Goal: Task Accomplishment & Management: Manage account settings

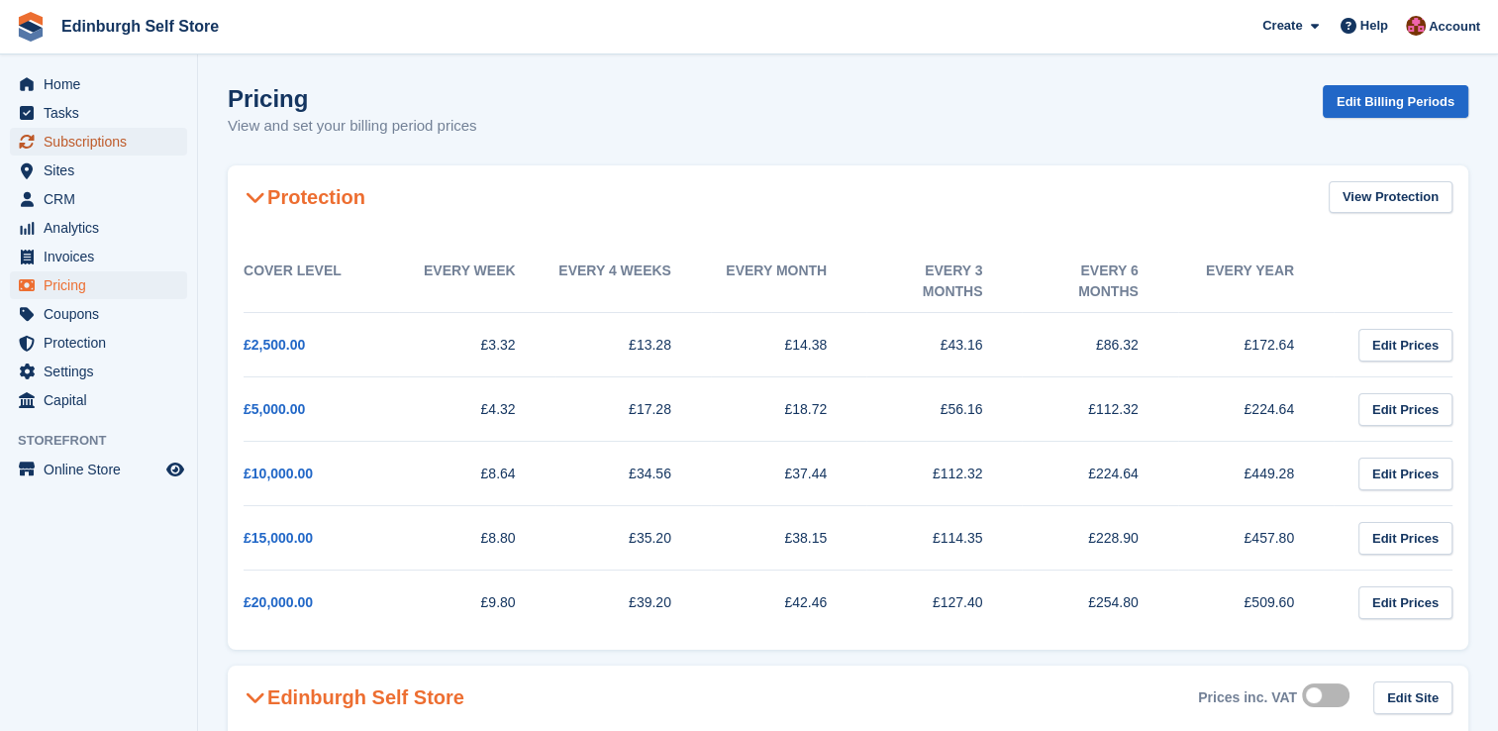
click at [115, 153] on span "Subscriptions" at bounding box center [103, 142] width 119 height 28
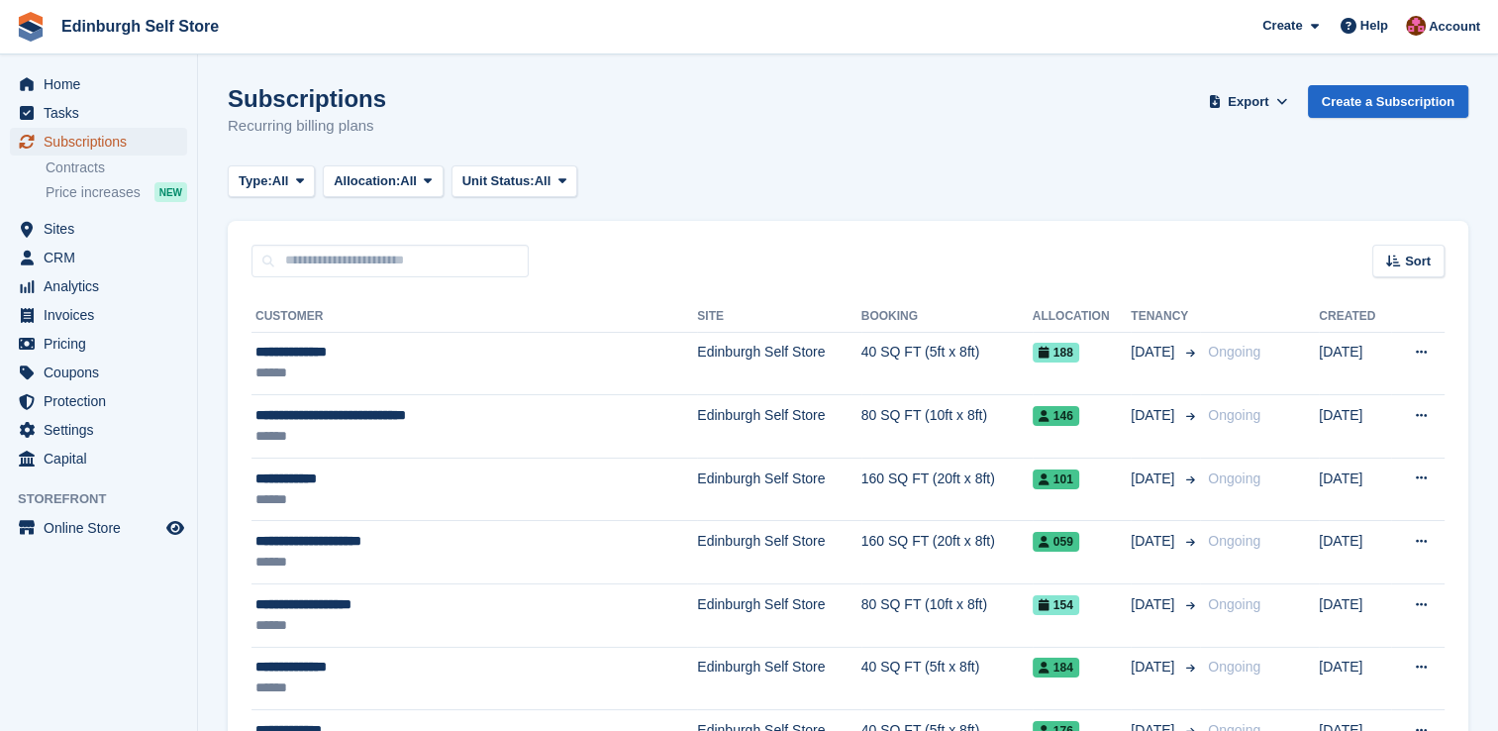
click at [107, 139] on span "Subscriptions" at bounding box center [103, 142] width 119 height 28
click at [326, 259] on input "text" at bounding box center [390, 261] width 277 height 33
type input "****"
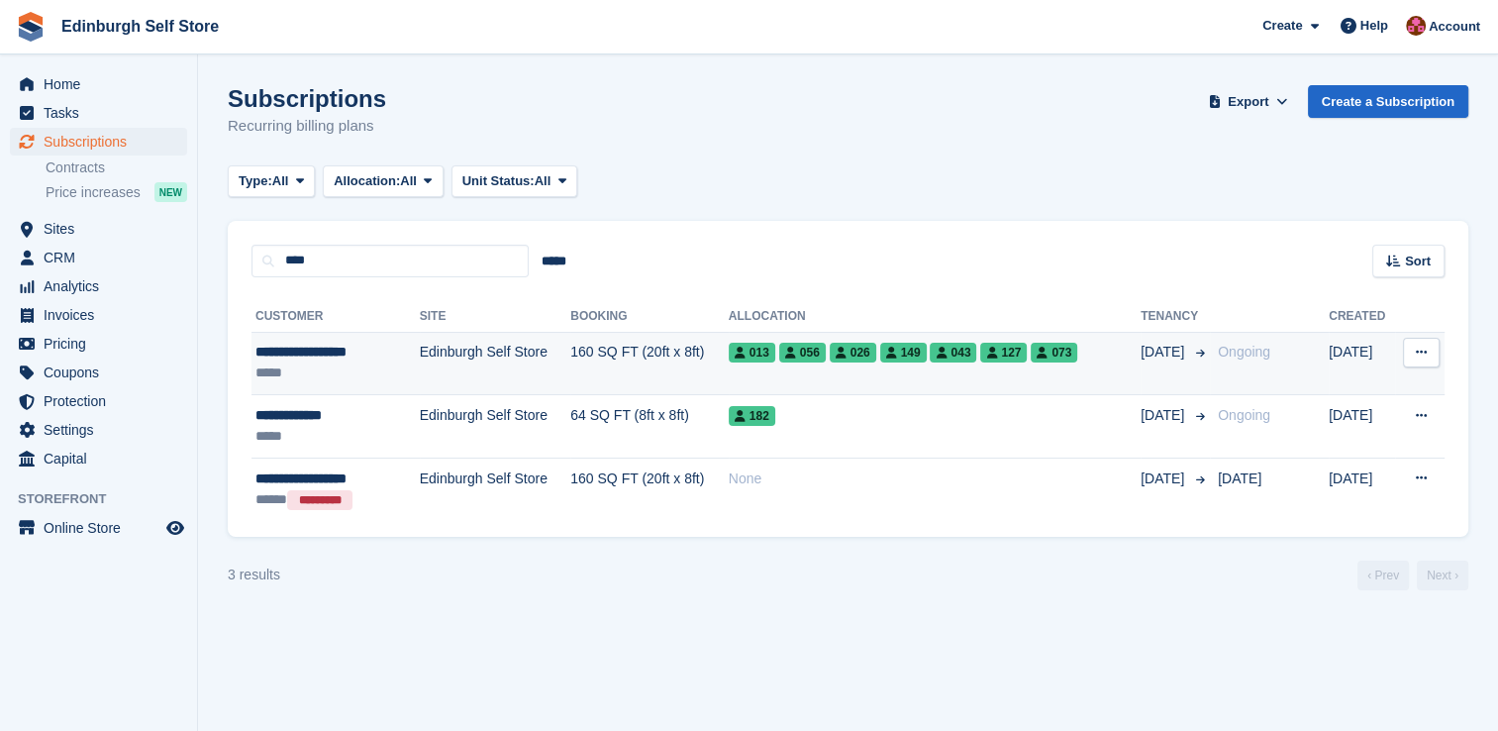
click at [538, 353] on td "Edinburgh Self Store" at bounding box center [496, 363] width 152 height 63
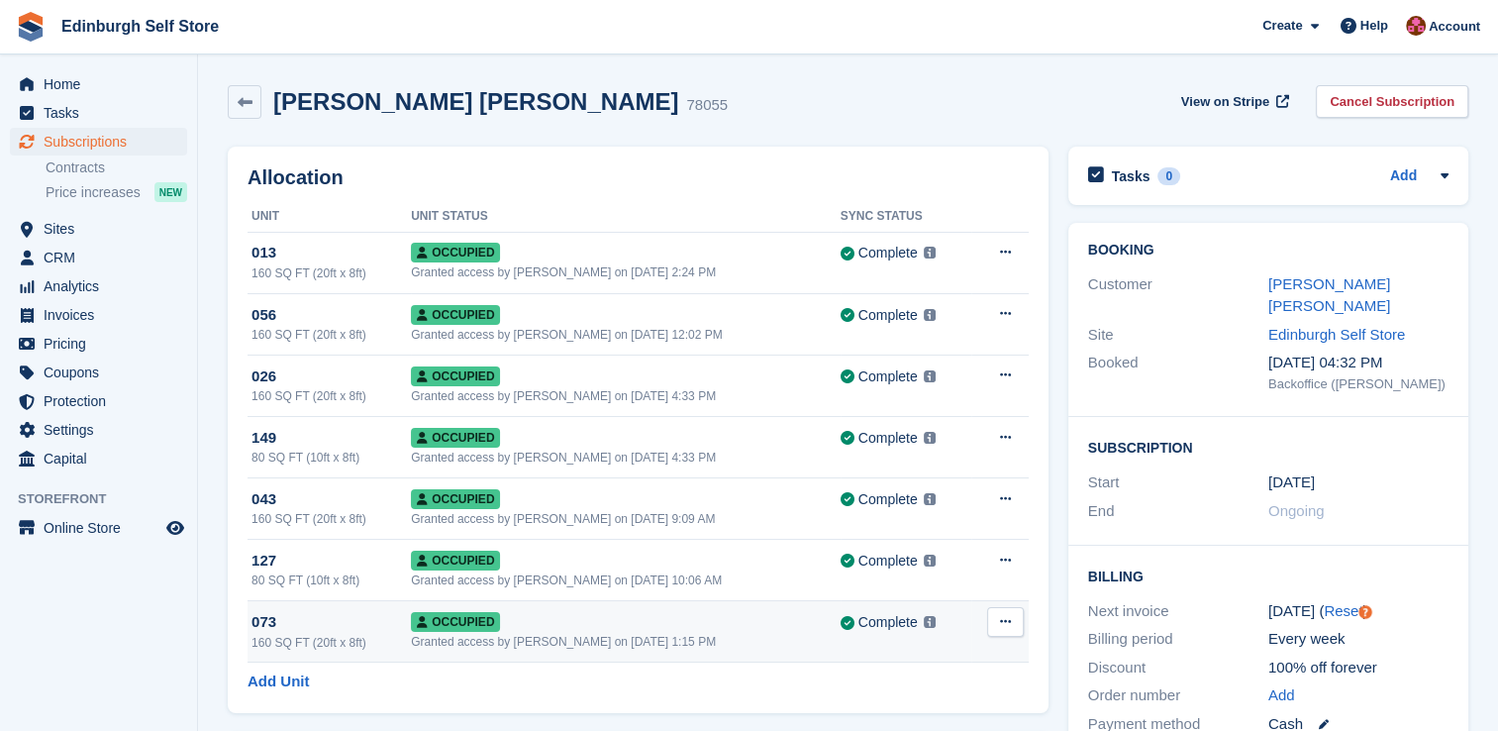
click at [1006, 618] on icon at bounding box center [1005, 621] width 11 height 13
click at [899, 692] on p "Deallocate" at bounding box center [929, 703] width 172 height 26
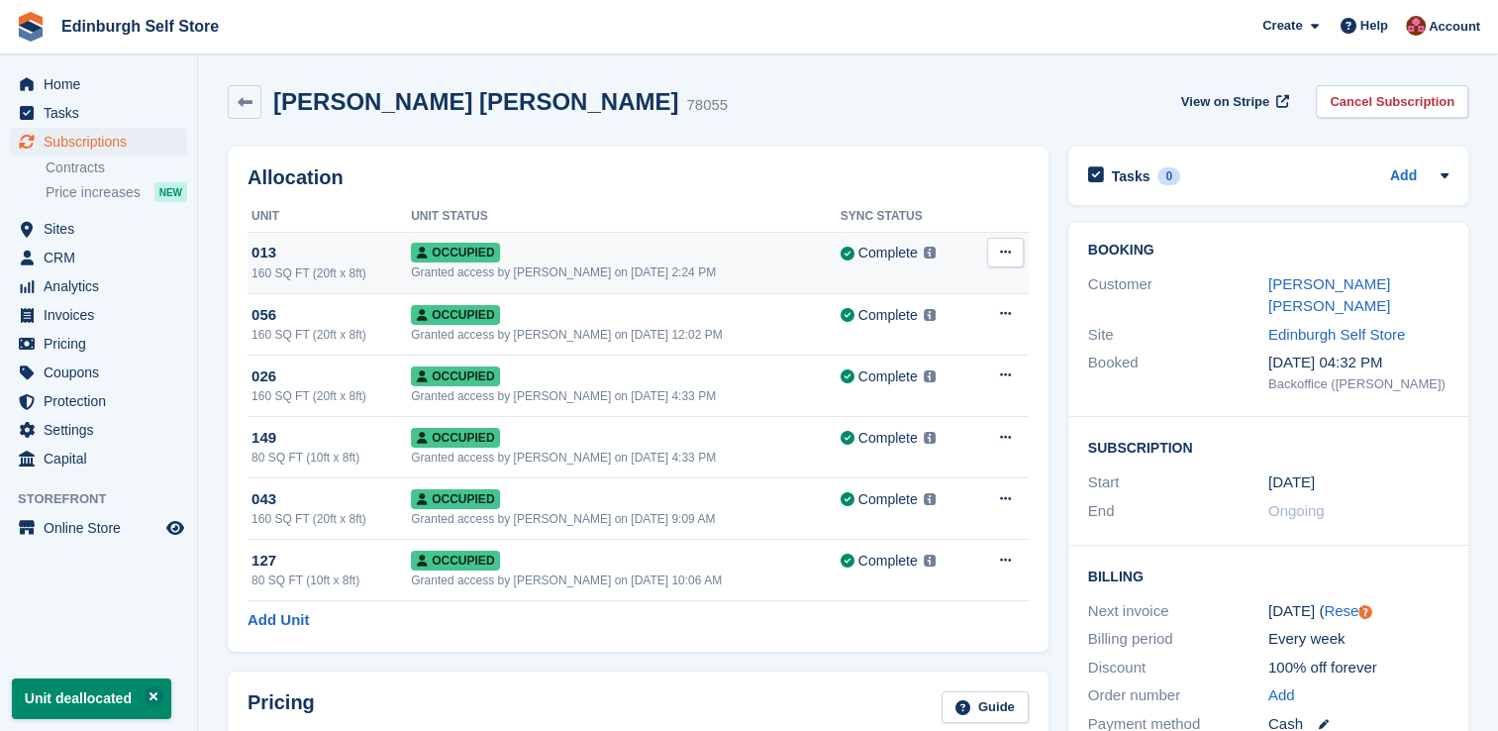
click at [1002, 254] on icon at bounding box center [1005, 252] width 11 height 13
click at [921, 327] on p "Deallocate" at bounding box center [929, 334] width 172 height 26
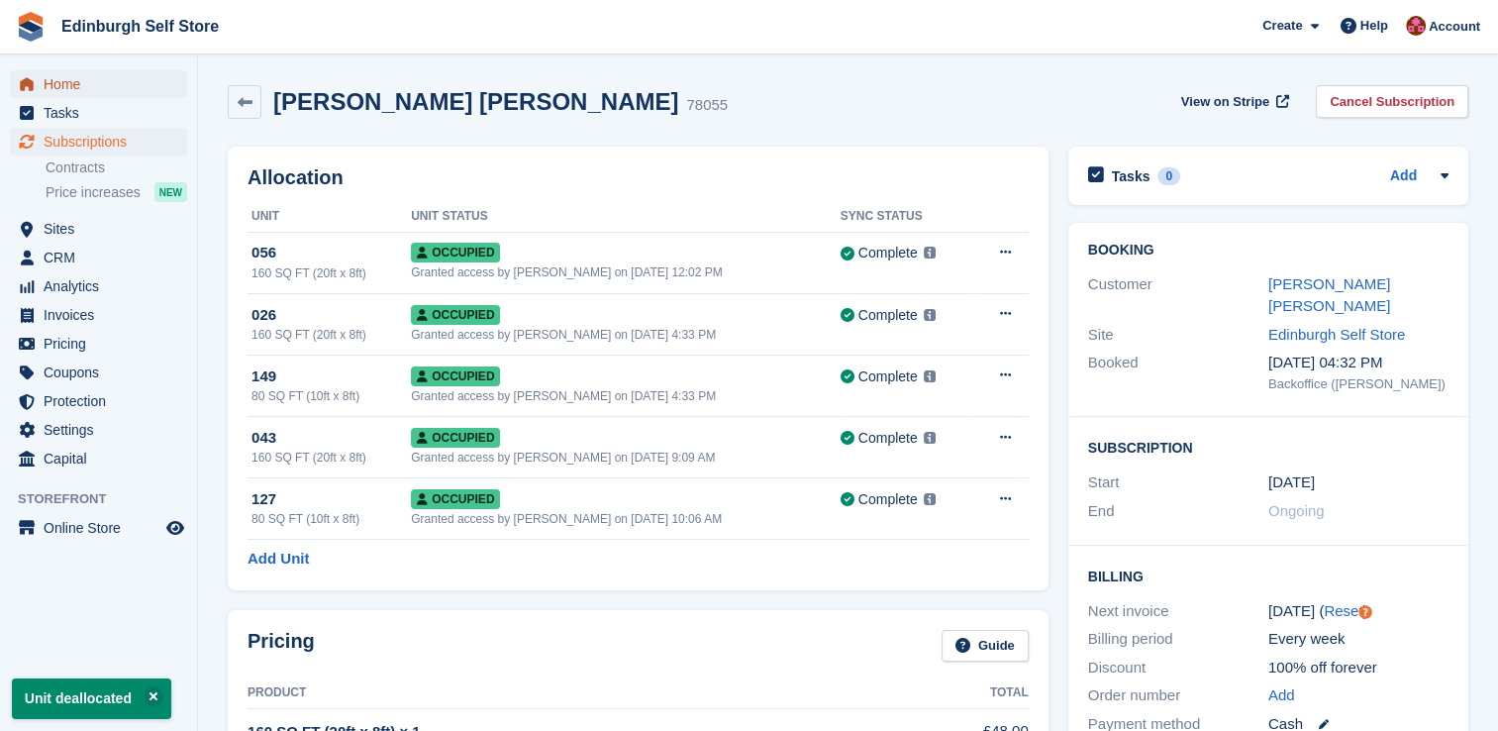
click at [105, 87] on span "Home" at bounding box center [103, 84] width 119 height 28
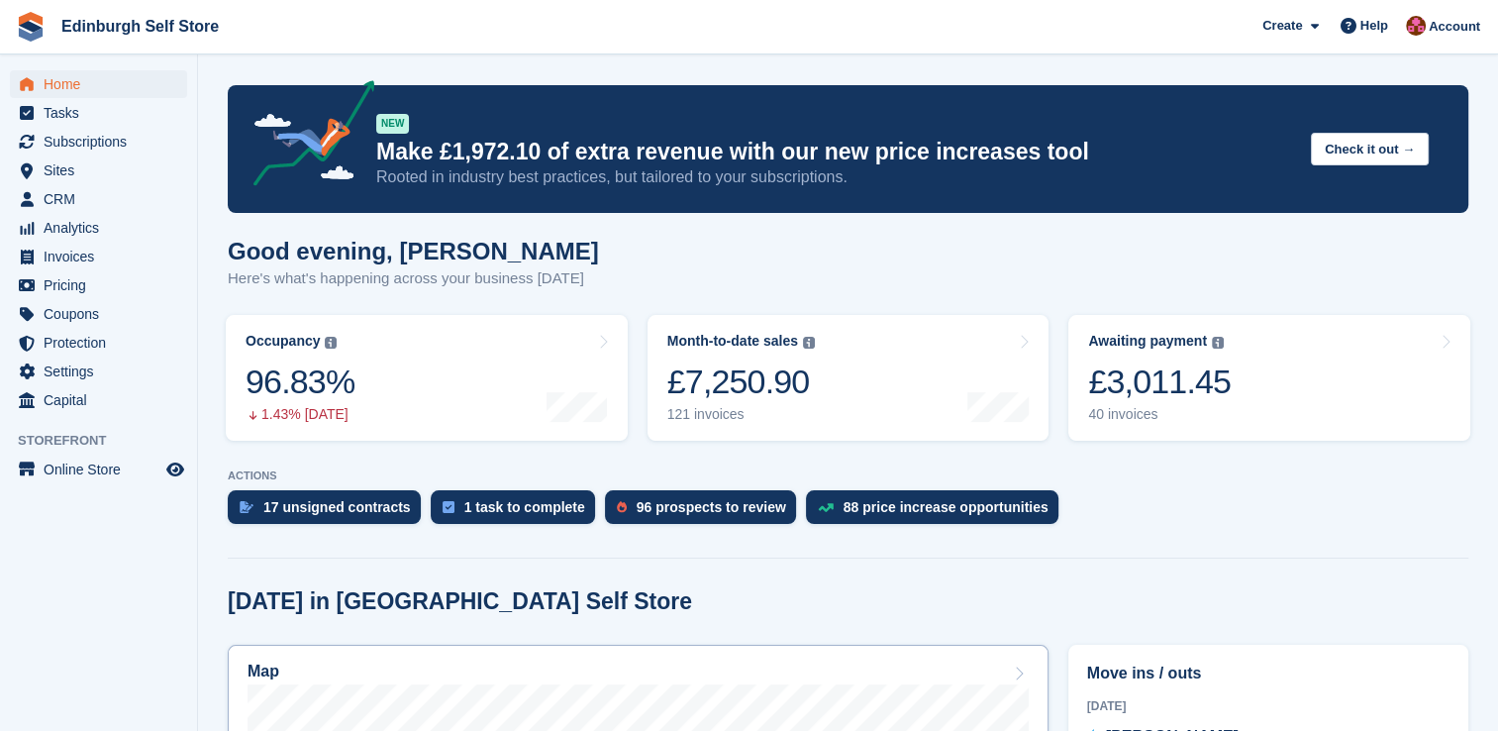
click at [883, 667] on div "Map" at bounding box center [638, 673] width 781 height 22
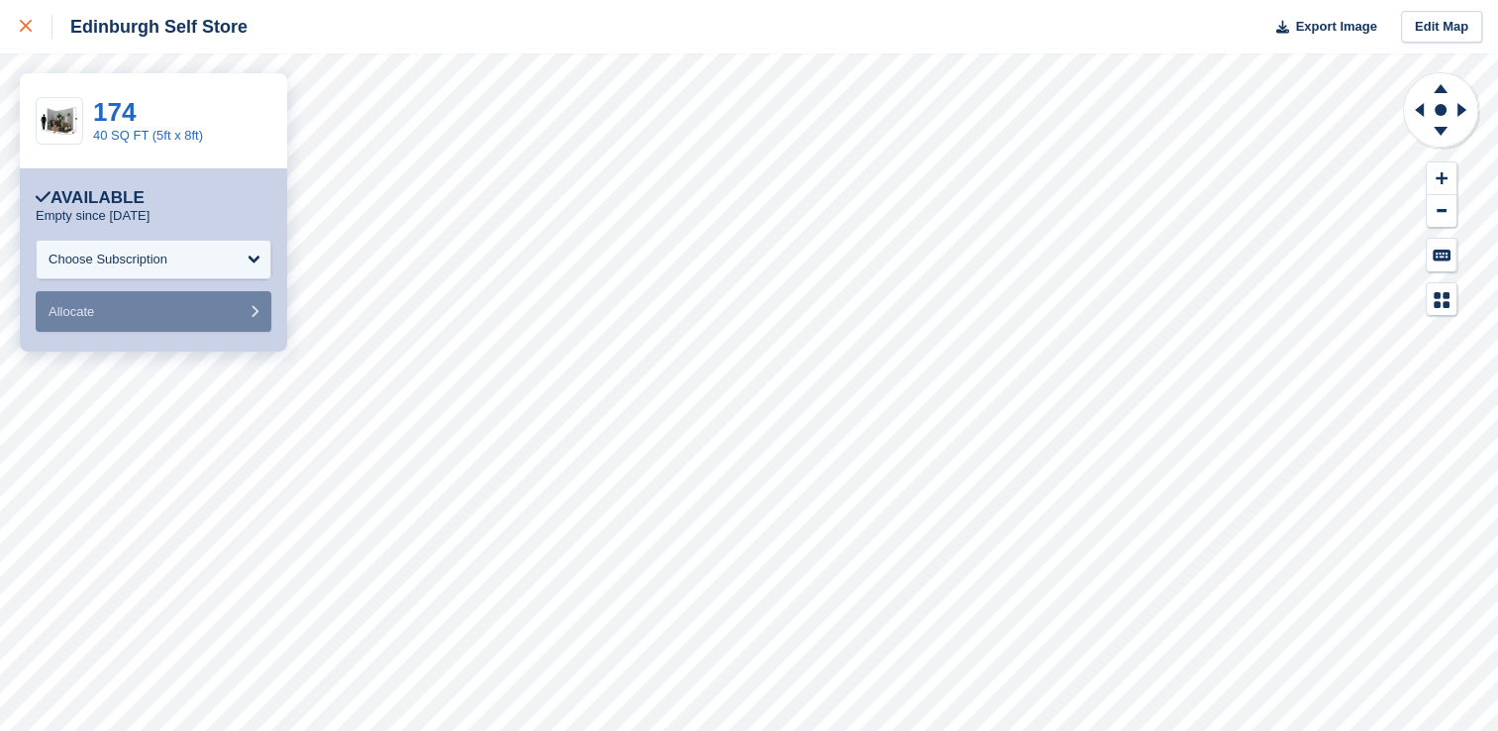
click at [24, 22] on icon at bounding box center [26, 26] width 12 height 12
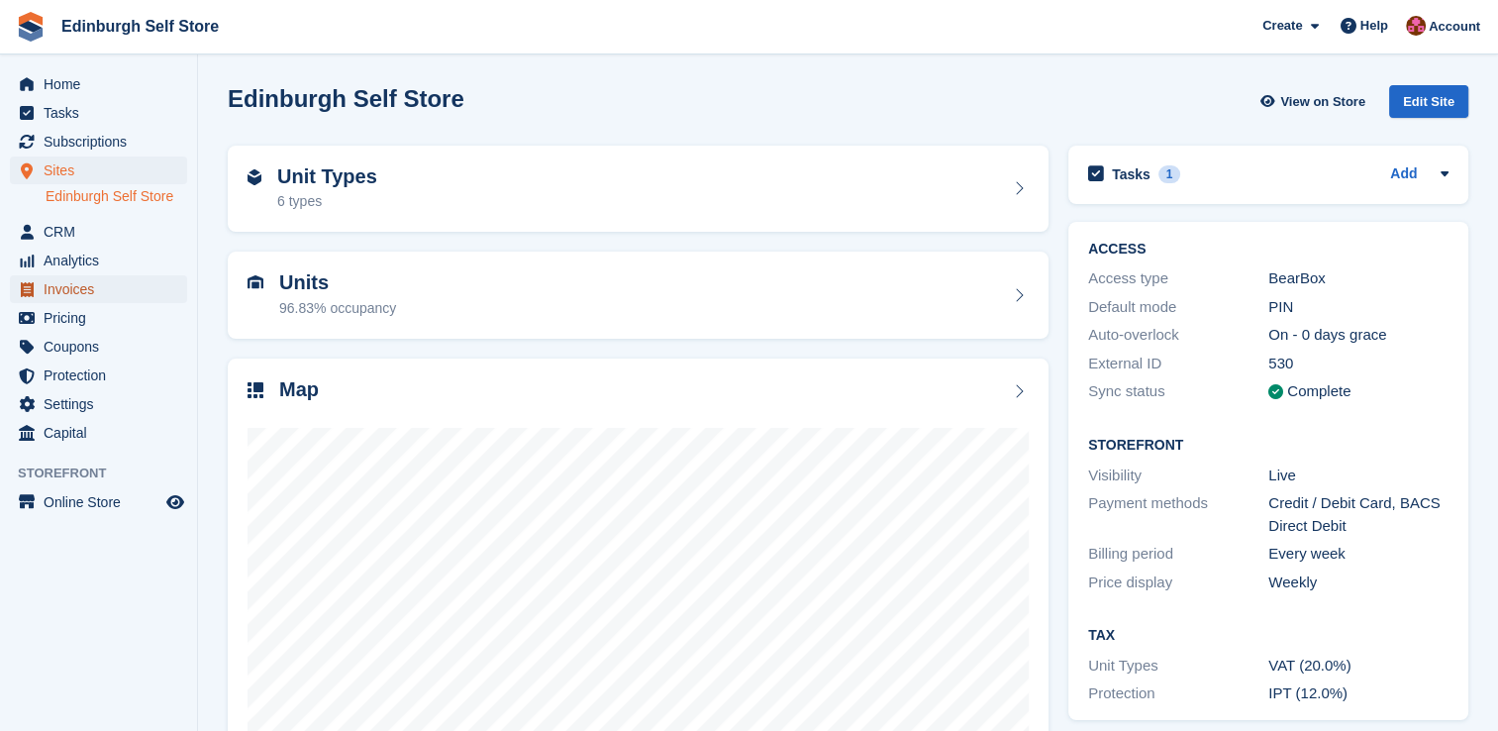
click at [92, 292] on span "Invoices" at bounding box center [103, 289] width 119 height 28
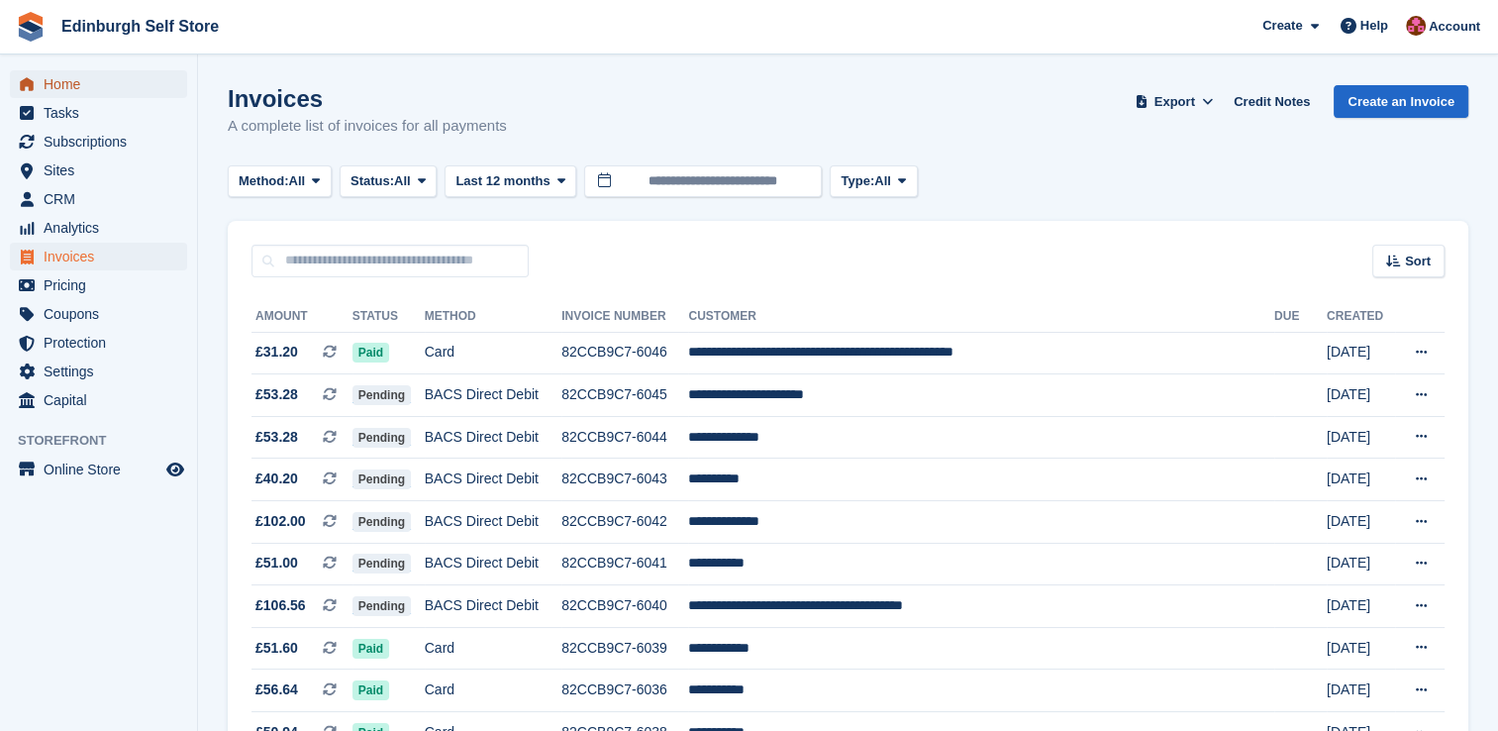
click at [62, 84] on span "Home" at bounding box center [103, 84] width 119 height 28
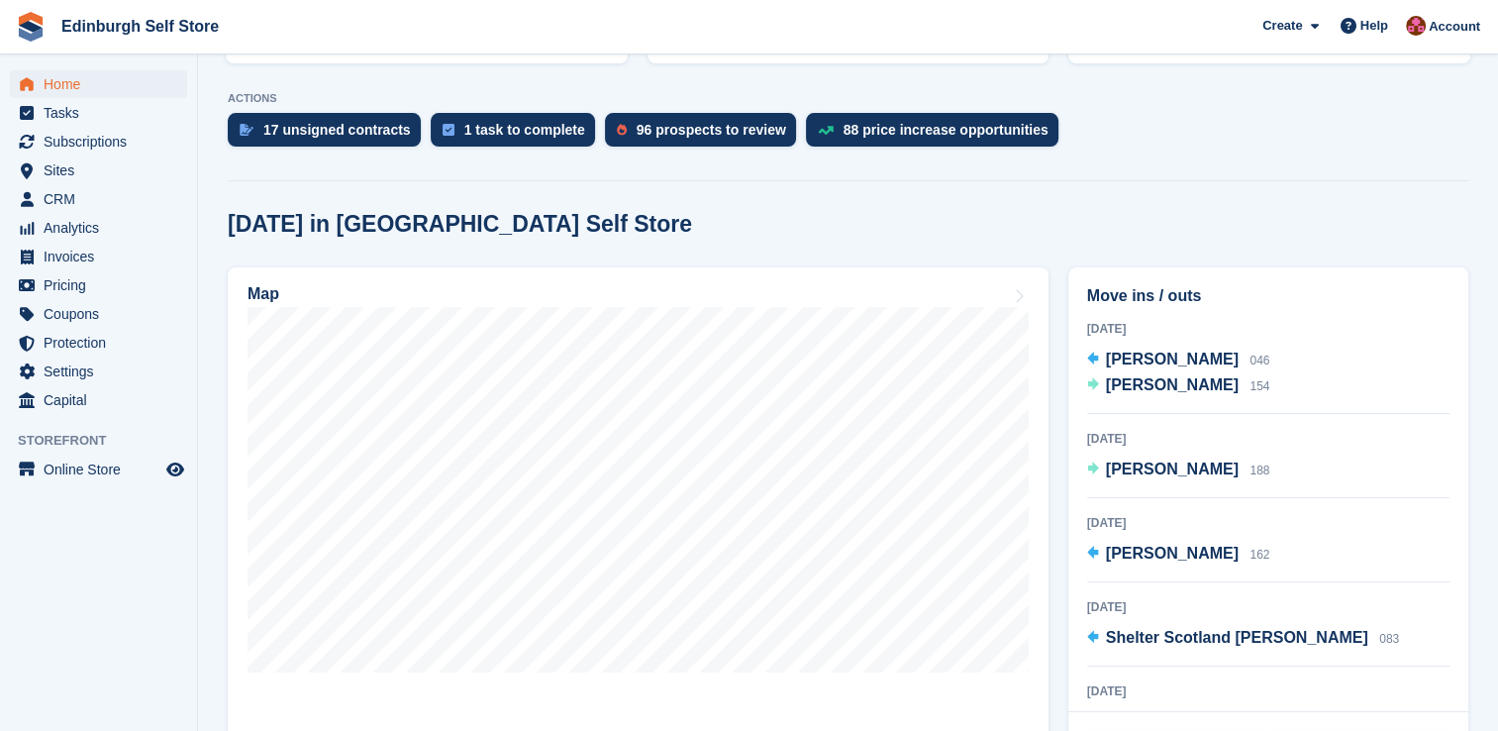
scroll to position [396, 0]
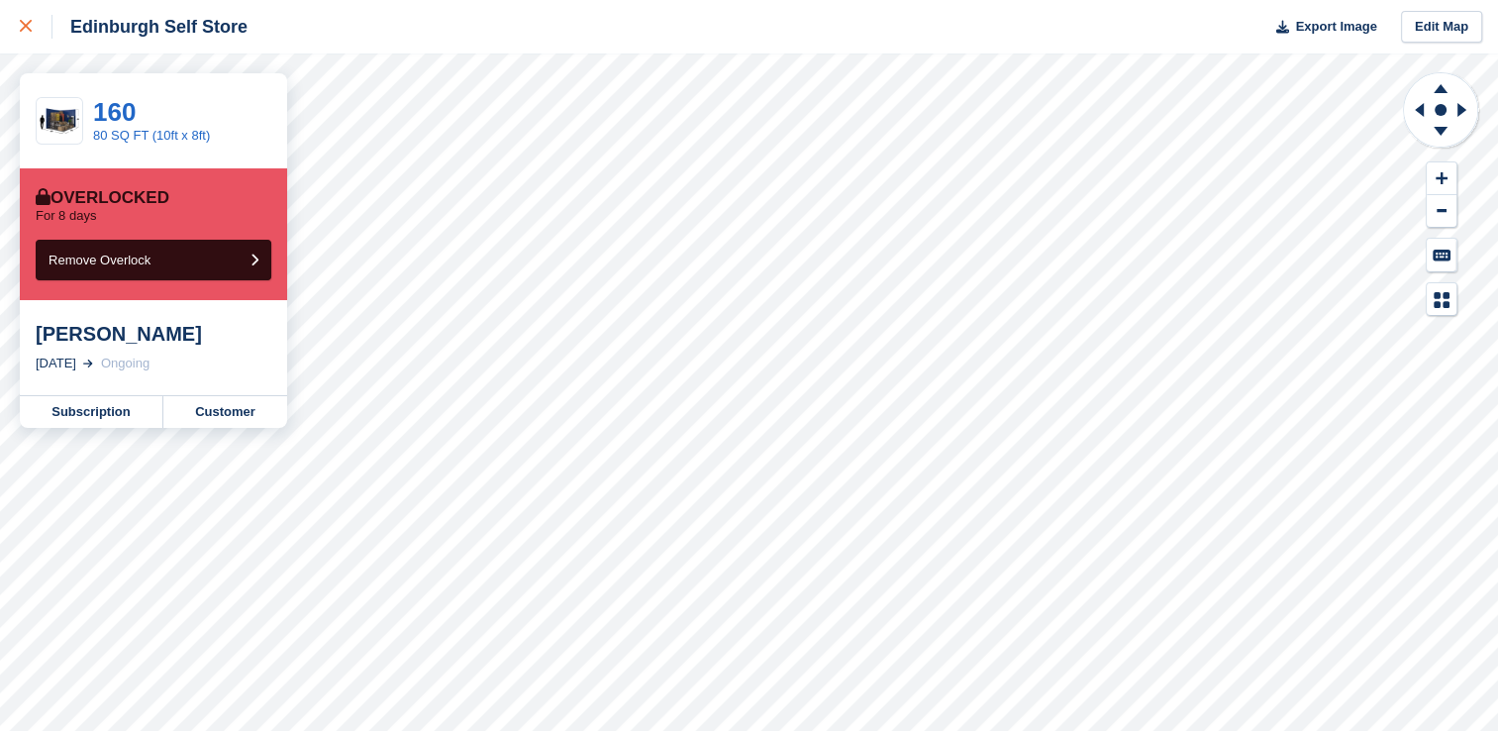
click at [24, 26] on icon at bounding box center [26, 26] width 12 height 12
